Goal: Task Accomplishment & Management: Manage account settings

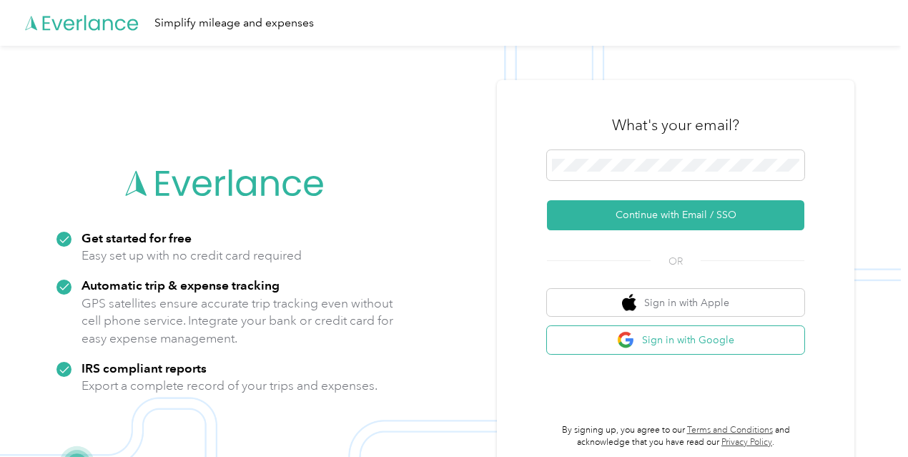
click at [697, 342] on button "Sign in with Google" at bounding box center [675, 340] width 257 height 28
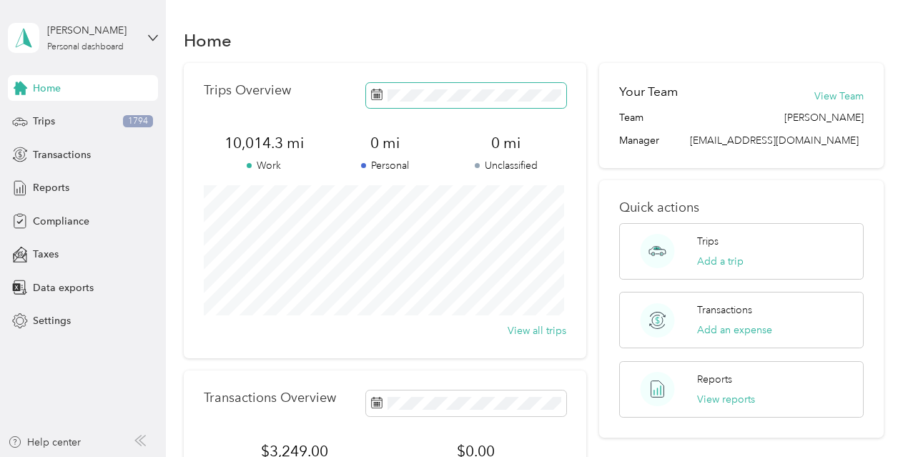
click at [481, 102] on span at bounding box center [466, 95] width 200 height 25
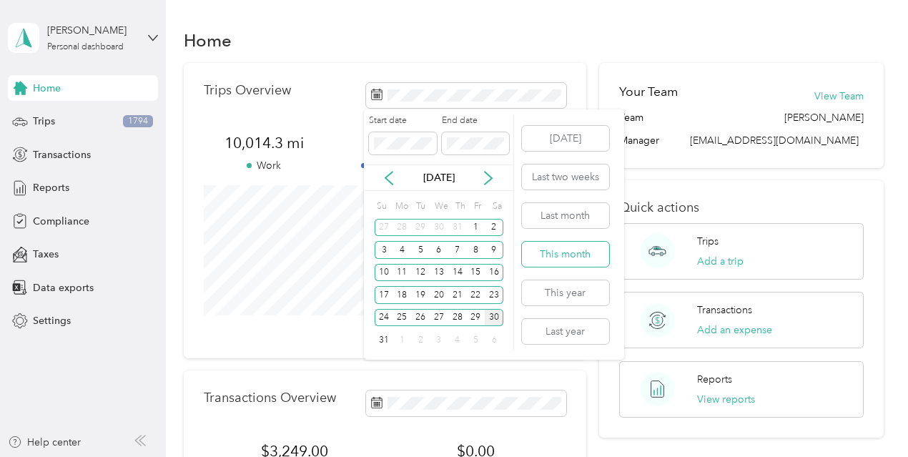
click at [555, 255] on button "This month" at bounding box center [565, 254] width 87 height 25
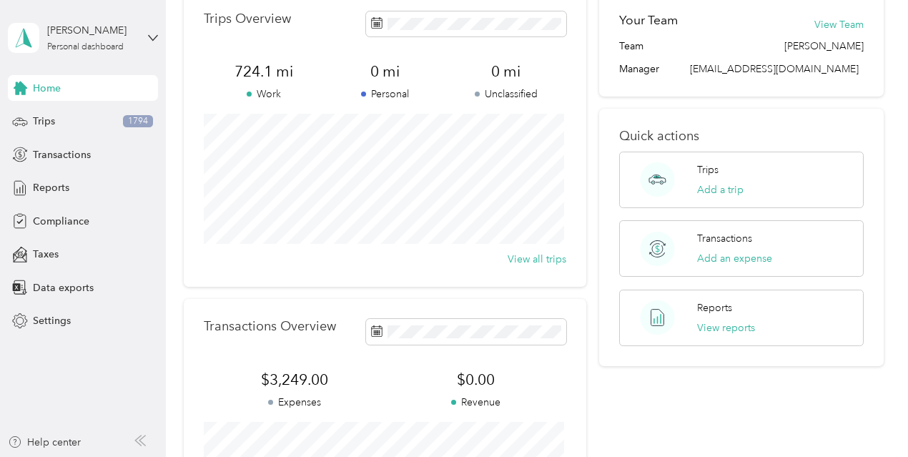
scroll to position [71, 0]
click at [53, 119] on span "Trips" at bounding box center [44, 121] width 22 height 15
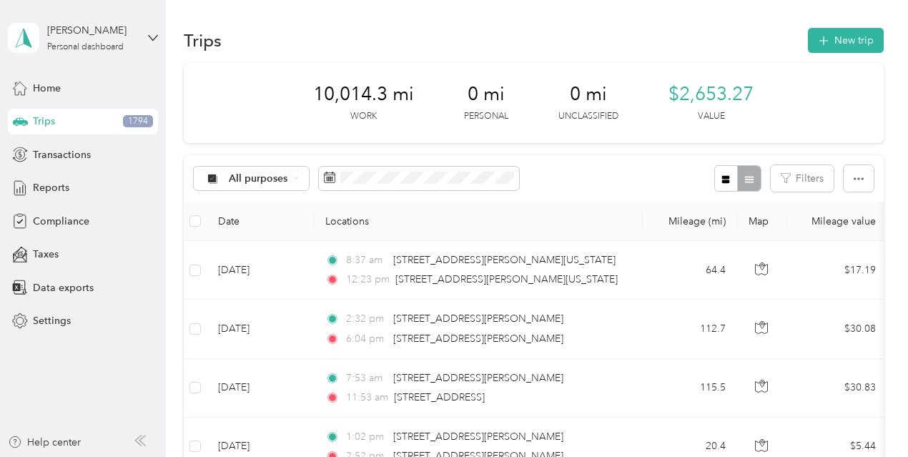
click at [413, 230] on th "Locations" at bounding box center [478, 221] width 329 height 39
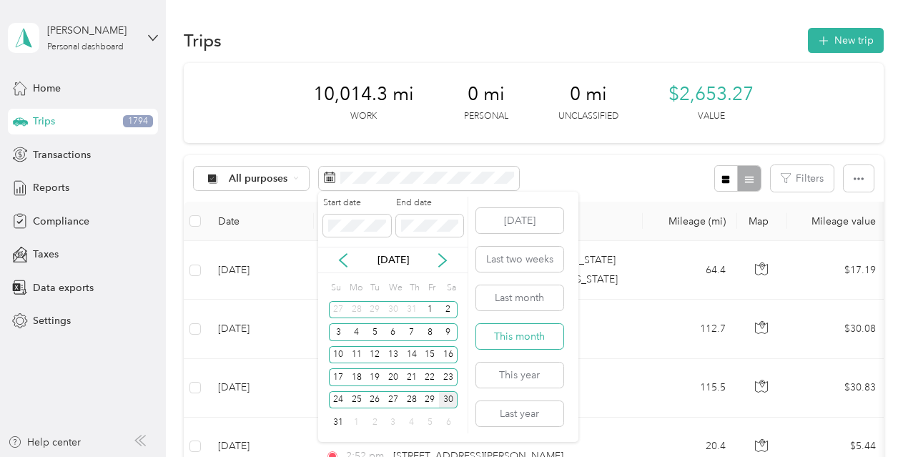
click at [520, 335] on button "This month" at bounding box center [519, 336] width 87 height 25
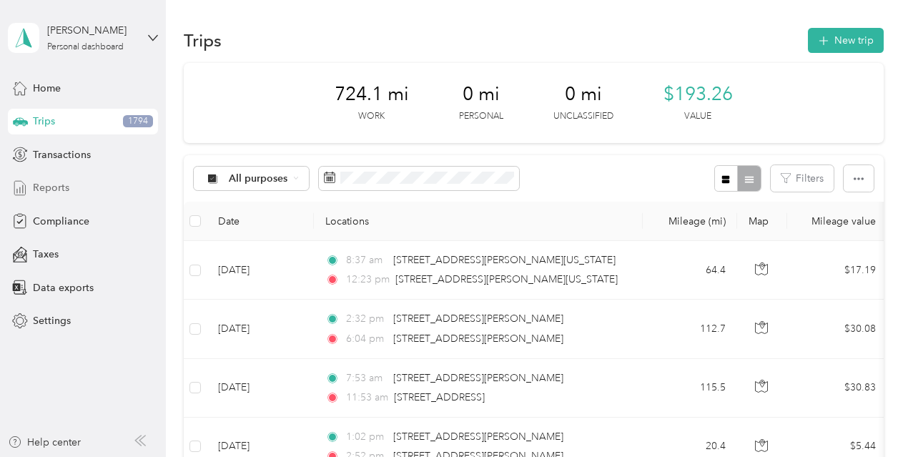
click at [51, 188] on span "Reports" at bounding box center [51, 187] width 36 height 15
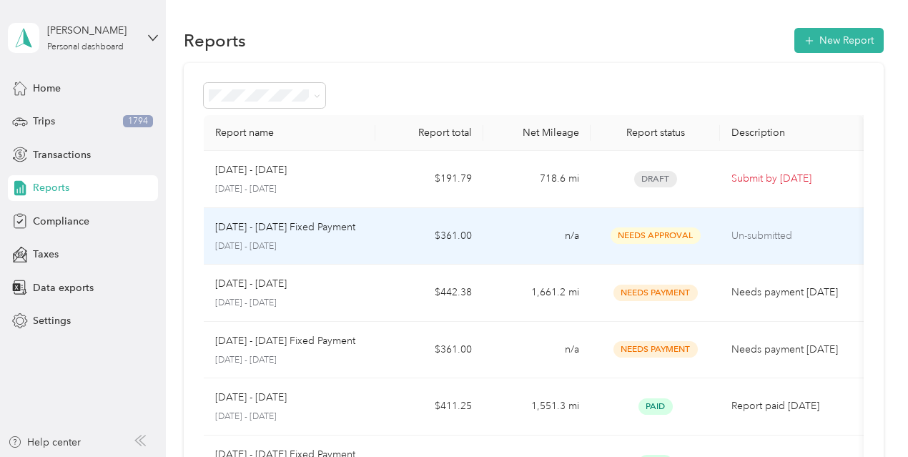
click at [399, 237] on td "$361.00" at bounding box center [428, 236] width 107 height 57
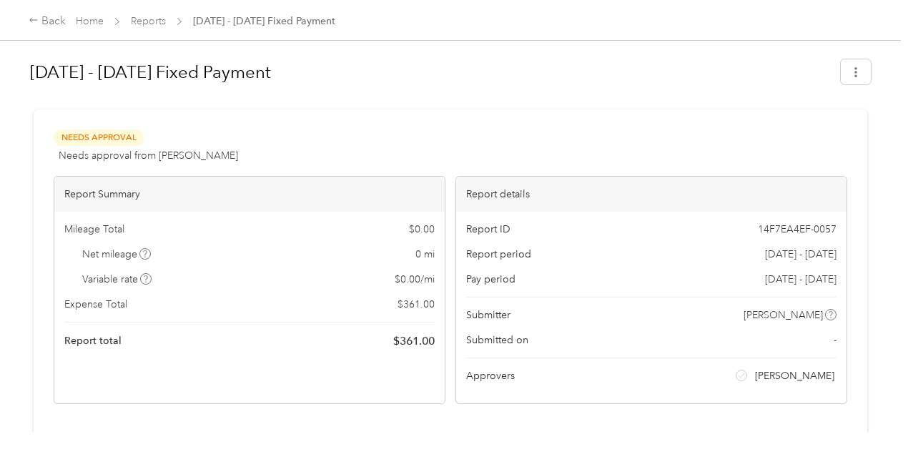
scroll to position [71, 0]
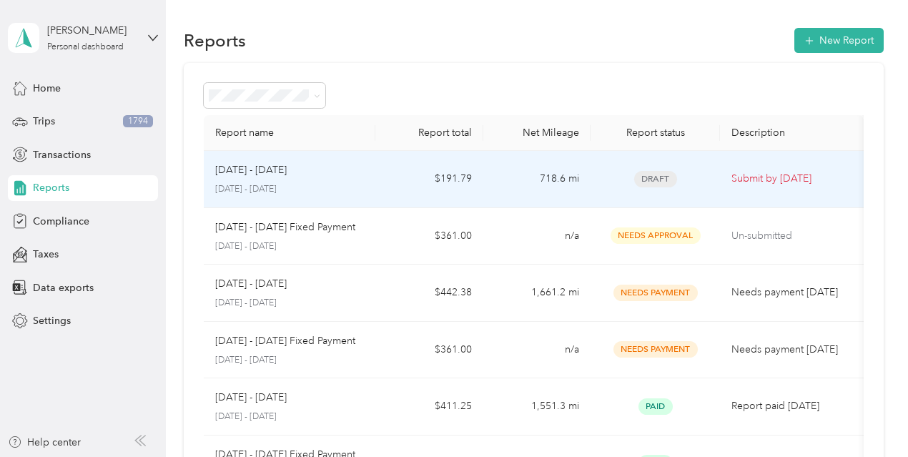
click at [625, 172] on div "Draft" at bounding box center [655, 179] width 106 height 16
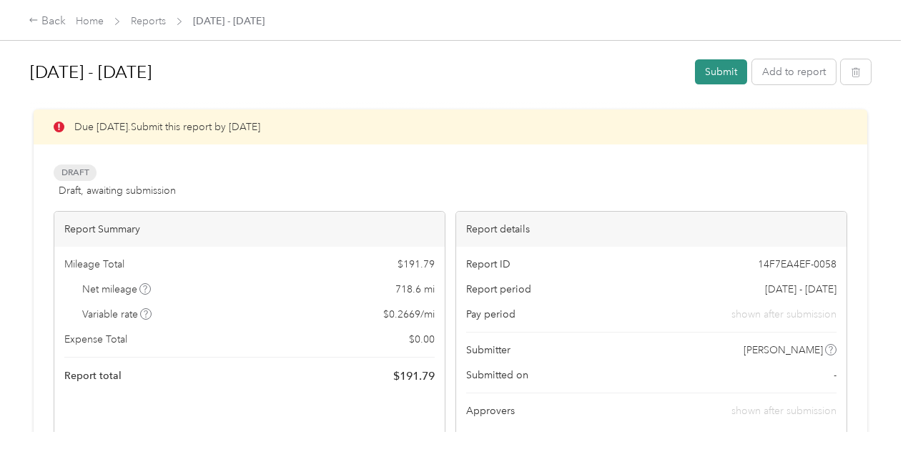
click at [727, 72] on button "Submit" at bounding box center [721, 71] width 52 height 25
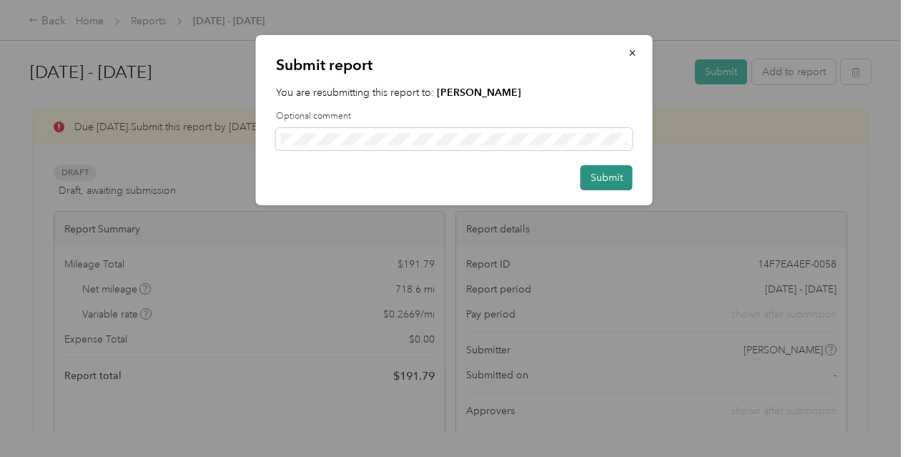
click at [600, 175] on button "Submit" at bounding box center [606, 177] width 52 height 25
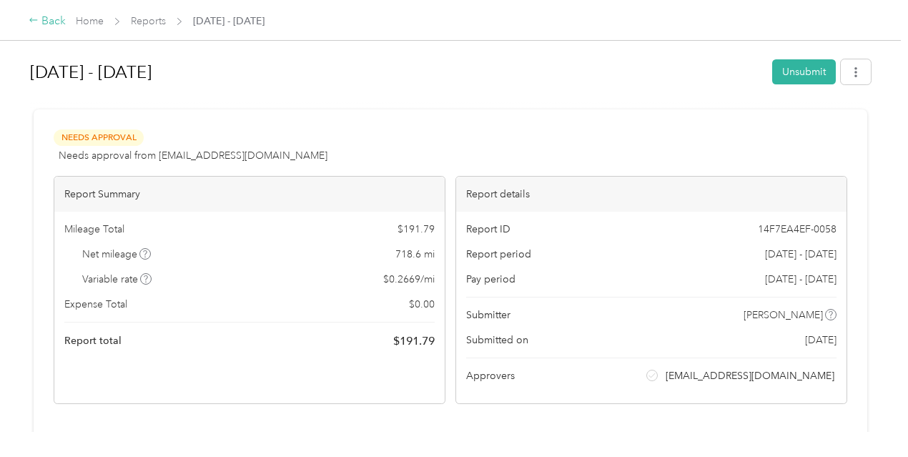
click at [51, 25] on div "Back" at bounding box center [47, 21] width 37 height 17
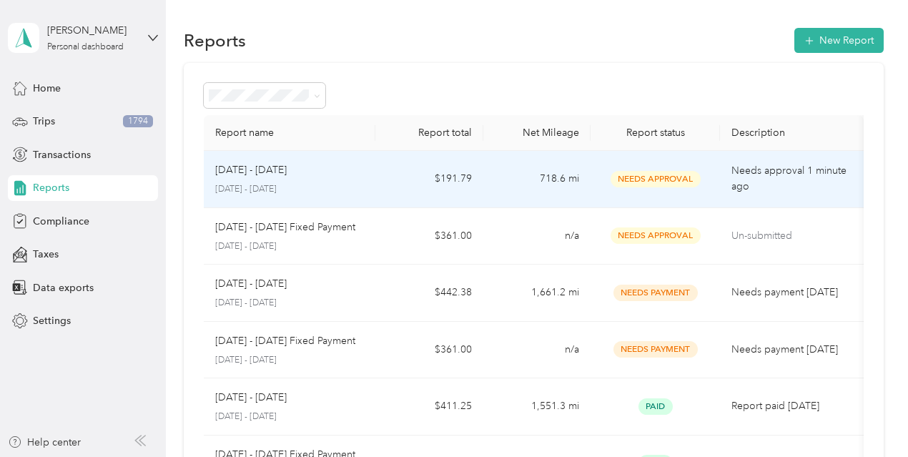
click at [345, 169] on div "Aug 1 - 31, 2025" at bounding box center [289, 170] width 149 height 16
